Goal: Task Accomplishment & Management: Use online tool/utility

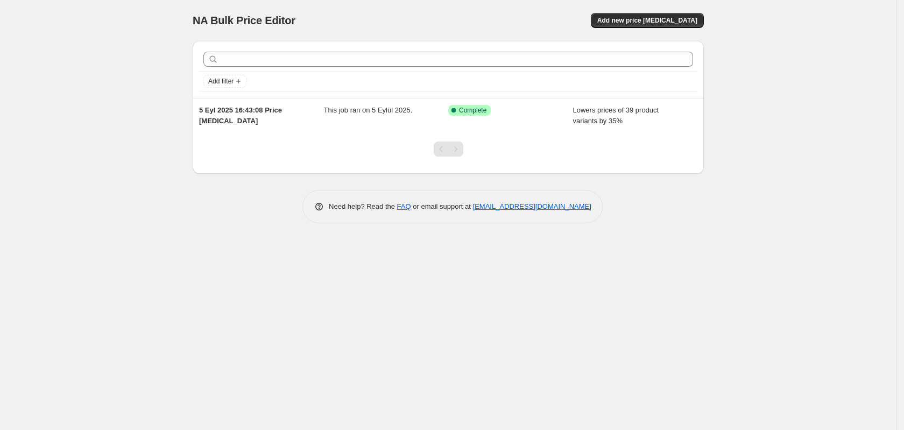
click at [391, 15] on div "NA Bulk Price Editor" at bounding box center [316, 20] width 246 height 15
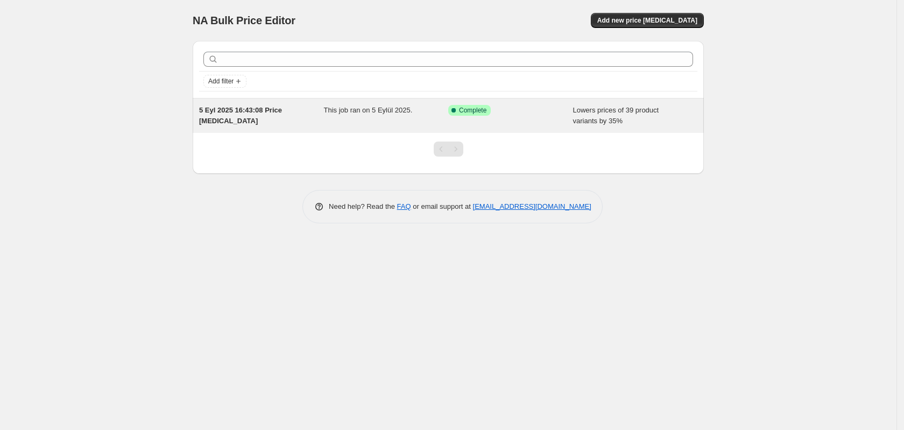
click at [268, 116] on div "5 Eyl 2025 16:43:08 Price [MEDICAL_DATA]" at bounding box center [261, 116] width 125 height 22
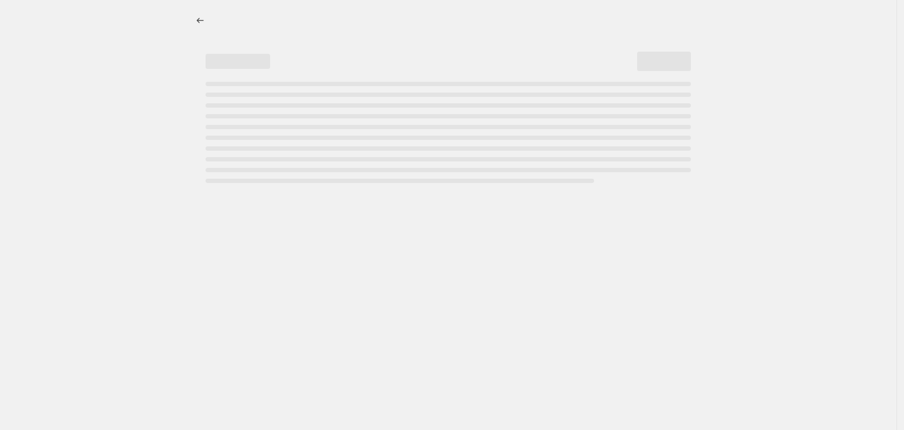
select select "percentage"
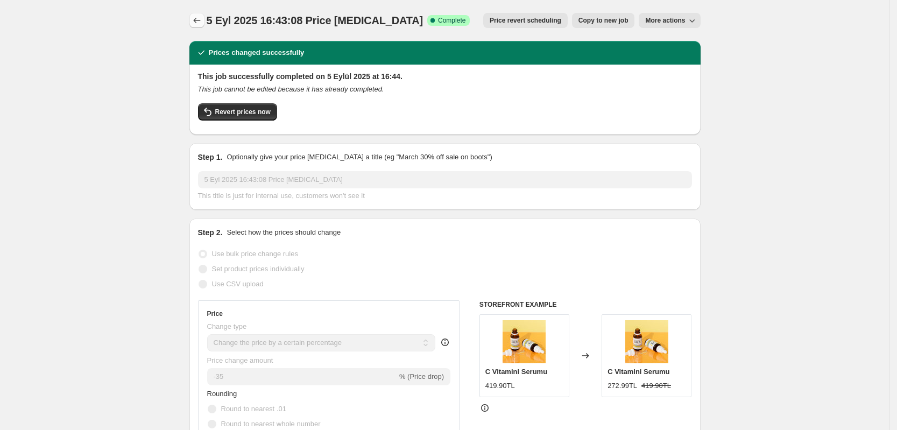
click at [201, 23] on icon "Price change jobs" at bounding box center [197, 20] width 11 height 11
